Goal: Task Accomplishment & Management: Manage account settings

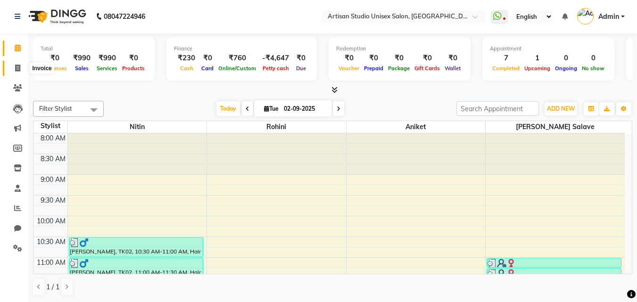
click at [18, 65] on icon at bounding box center [17, 68] width 5 height 7
select select "4913"
select select "service"
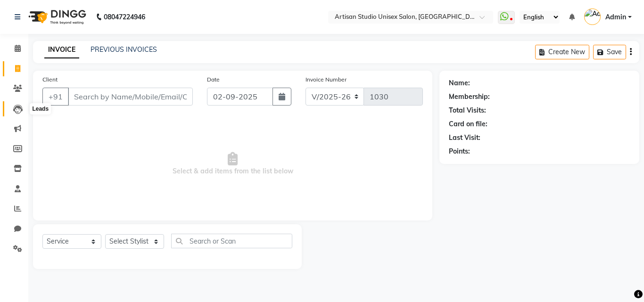
click at [16, 109] on icon at bounding box center [17, 109] width 9 height 9
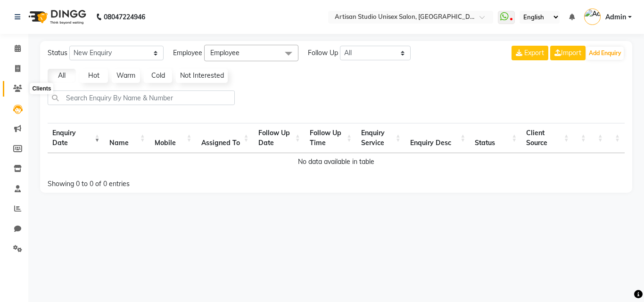
click at [15, 91] on icon at bounding box center [17, 88] width 9 height 7
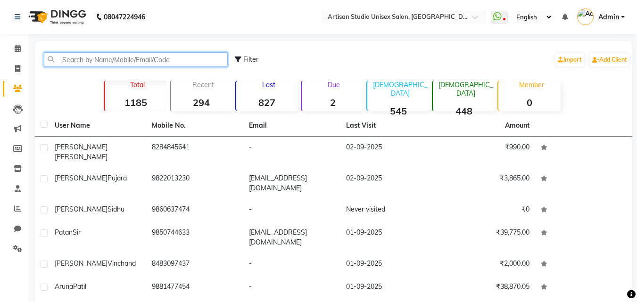
click at [163, 59] on input "text" at bounding box center [136, 59] width 184 height 15
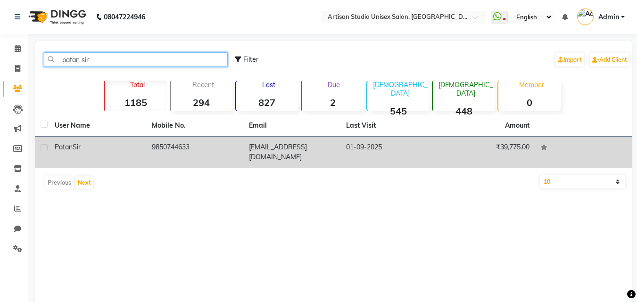
type input "patan sir"
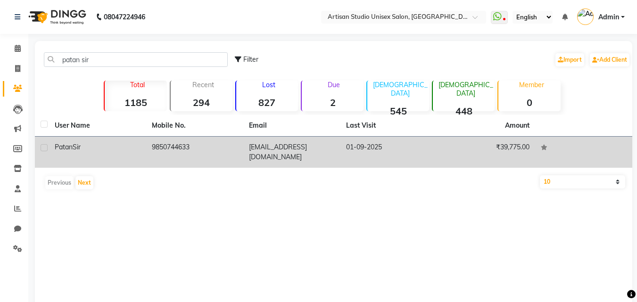
click at [206, 140] on td "9850744633" at bounding box center [194, 152] width 97 height 31
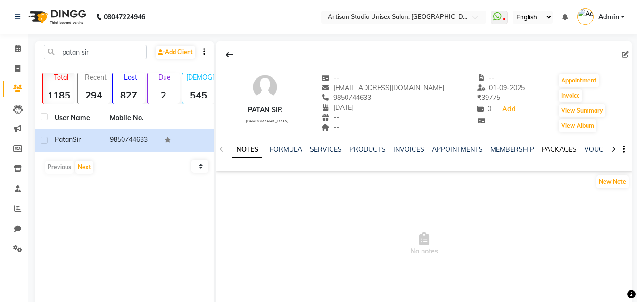
click at [555, 149] on link "PACKAGES" at bounding box center [559, 149] width 35 height 8
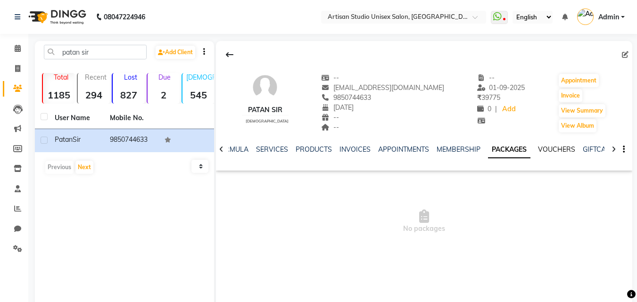
click at [555, 148] on link "VOUCHERS" at bounding box center [556, 149] width 37 height 8
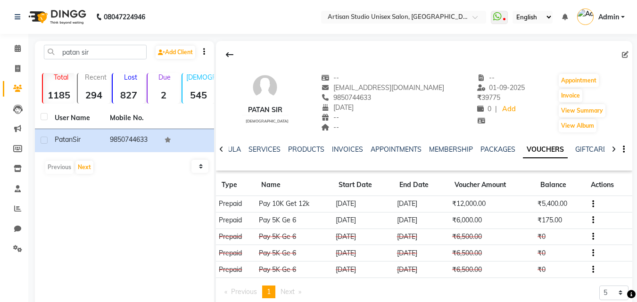
click at [592, 220] on icon "button" at bounding box center [593, 220] width 2 height 0
click at [17, 49] on icon at bounding box center [18, 48] width 6 height 7
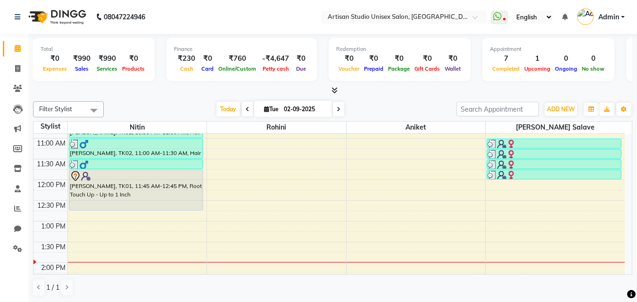
scroll to position [141, 0]
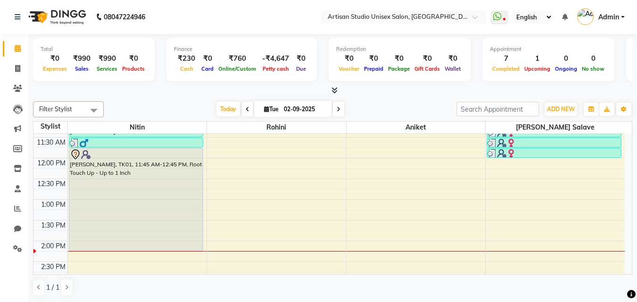
drag, startPoint x: 183, startPoint y: 187, endPoint x: 180, endPoint y: 242, distance: 55.3
click at [180, 242] on div "[PERSON_NAME], TK02, 10:30 AM-11:00 AM, Hair Cut - [PERSON_NAME] Styling [PERSO…" at bounding box center [137, 282] width 139 height 580
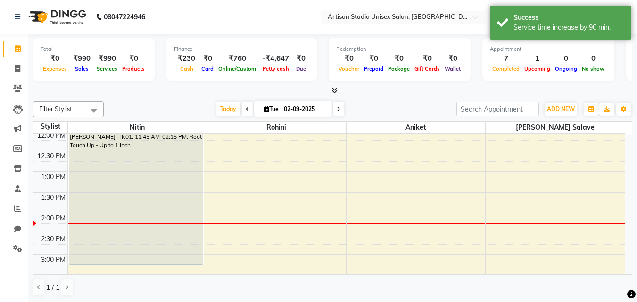
scroll to position [170, 0]
click at [184, 249] on div "[PERSON_NAME], TK02, 10:30 AM-11:00 AM, Hair Cut - [PERSON_NAME] Styling [PERSO…" at bounding box center [137, 254] width 139 height 580
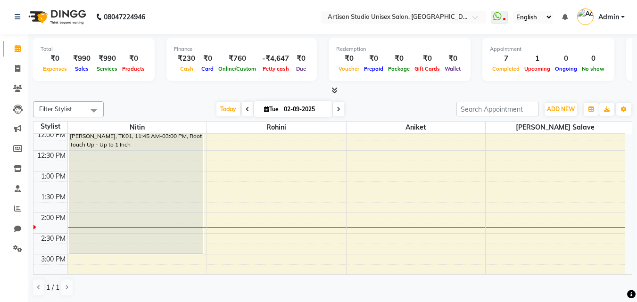
click at [332, 231] on div "8:00 AM 8:30 AM 9:00 AM 9:30 AM 10:00 AM 10:30 AM 11:00 AM 11:30 AM 12:00 PM 12…" at bounding box center [328, 254] width 591 height 580
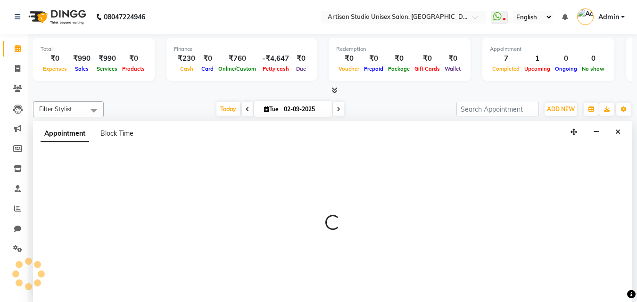
select select "31469"
select select "855"
select select "tentative"
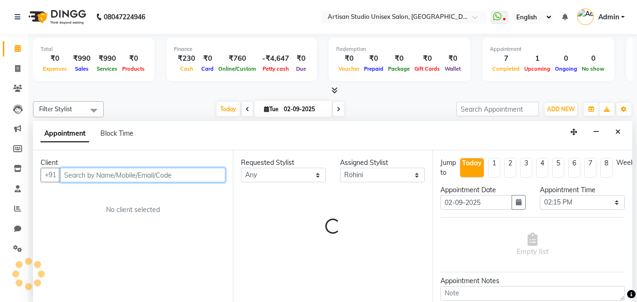
scroll to position [0, 0]
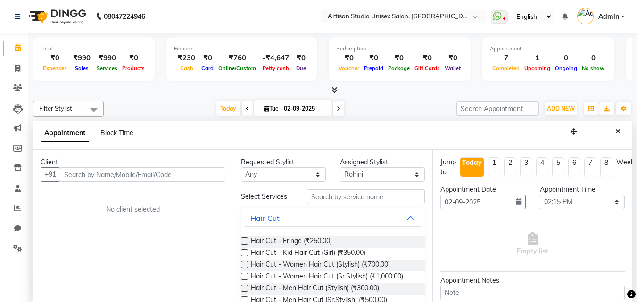
click at [329, 236] on div "Hair Cut - Fringe (₹250.00) Hair Cut - Kid Hair Cut (Girl) (₹350.00) Hair Cut -…" at bounding box center [333, 289] width 184 height 121
click at [621, 132] on button "Close" at bounding box center [618, 131] width 14 height 15
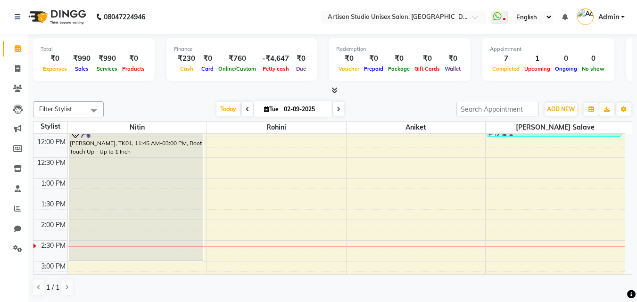
scroll to position [141, 0]
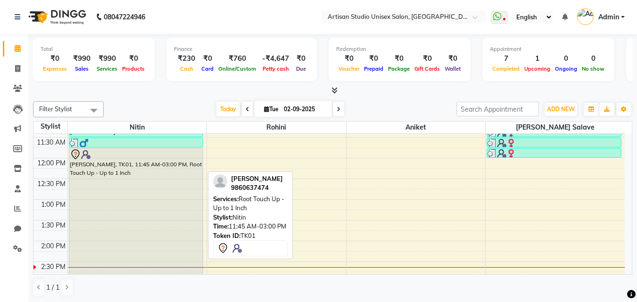
click at [122, 205] on div "[PERSON_NAME], TK01, 11:45 AM-03:00 PM, Root Touch Up - Up to 1 Inch" at bounding box center [135, 214] width 133 height 133
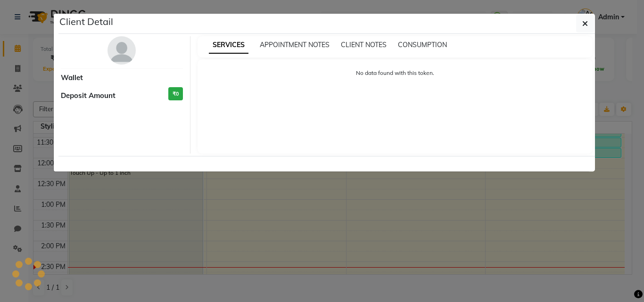
select select "7"
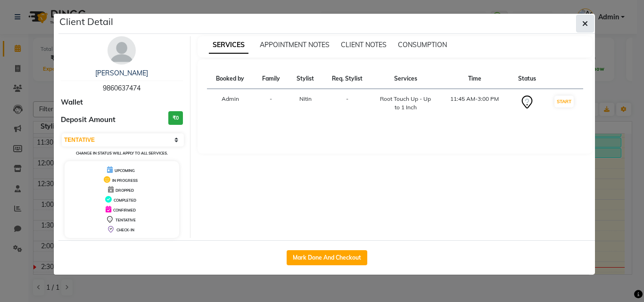
click at [586, 27] on span "button" at bounding box center [585, 23] width 6 height 9
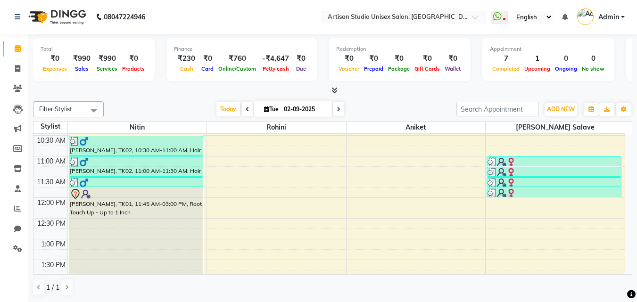
scroll to position [94, 0]
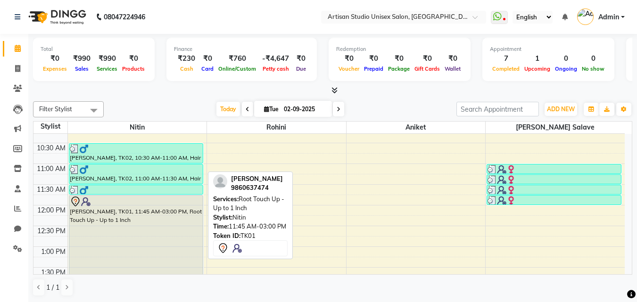
click at [109, 244] on div "[PERSON_NAME], TK01, 11:45 AM-03:00 PM, Root Touch Up - Up to 1 Inch" at bounding box center [135, 262] width 133 height 133
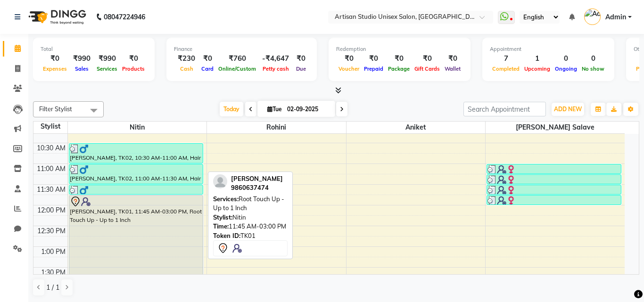
select select "7"
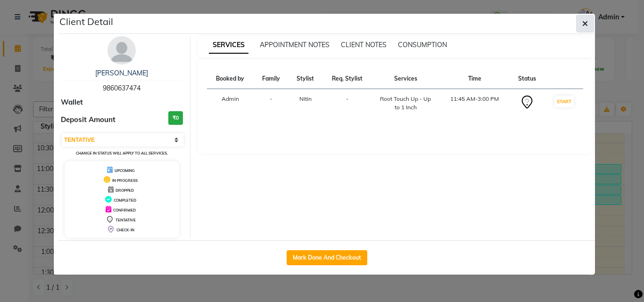
click at [586, 24] on icon "button" at bounding box center [585, 24] width 6 height 8
